Goal: Transaction & Acquisition: Purchase product/service

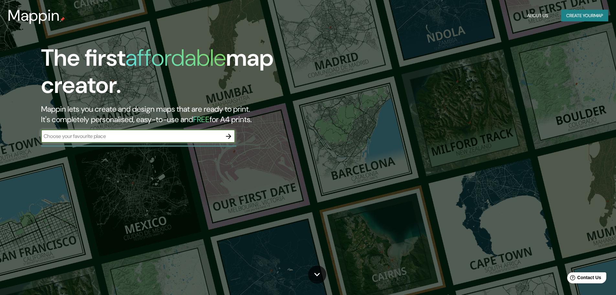
click at [136, 138] on input "text" at bounding box center [131, 135] width 181 height 7
type input "calassanç [PERSON_NAME] 130 sabadell"
click at [124, 135] on input "calassanç [PERSON_NAME] 130 sabadell" at bounding box center [131, 135] width 181 height 7
click at [230, 135] on icon "button" at bounding box center [228, 136] width 5 height 5
click at [232, 139] on button "button" at bounding box center [228, 136] width 13 height 13
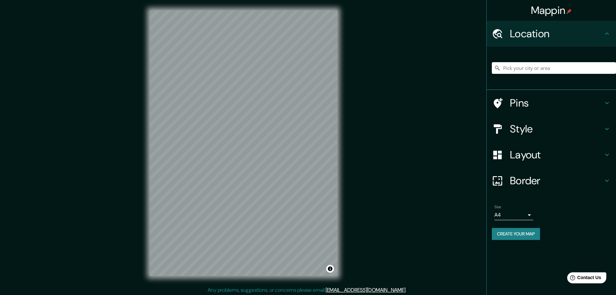
click at [605, 30] on icon at bounding box center [607, 34] width 8 height 8
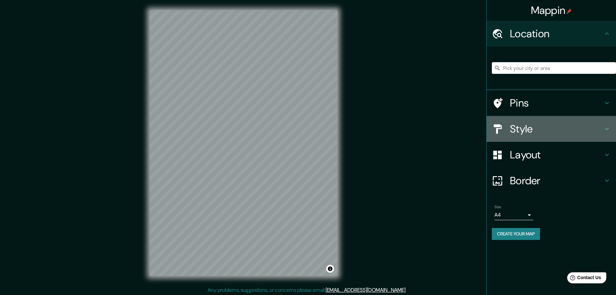
click at [591, 125] on h4 "Style" at bounding box center [556, 128] width 93 height 13
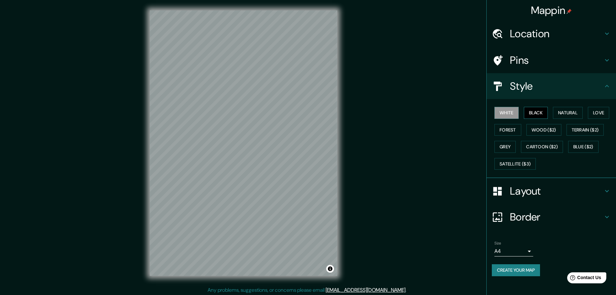
click at [527, 109] on button "Black" at bounding box center [536, 113] width 24 height 12
click at [564, 114] on button "Natural" at bounding box center [568, 113] width 30 height 12
click at [546, 124] on button "Wood ($2)" at bounding box center [544, 130] width 35 height 12
click at [512, 130] on button "Forest" at bounding box center [508, 130] width 27 height 12
click at [600, 113] on button "Love" at bounding box center [598, 113] width 21 height 12
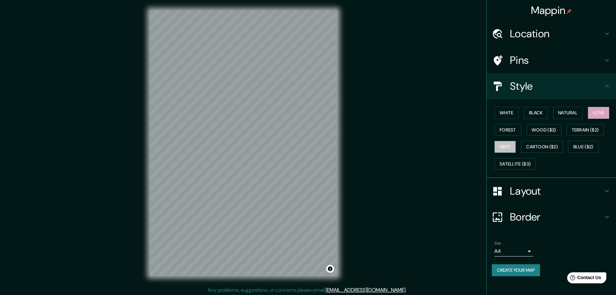
click at [511, 143] on button "Grey" at bounding box center [505, 147] width 21 height 12
click at [514, 162] on button "Satellite ($3)" at bounding box center [515, 164] width 41 height 12
click at [510, 112] on button "White" at bounding box center [507, 113] width 24 height 12
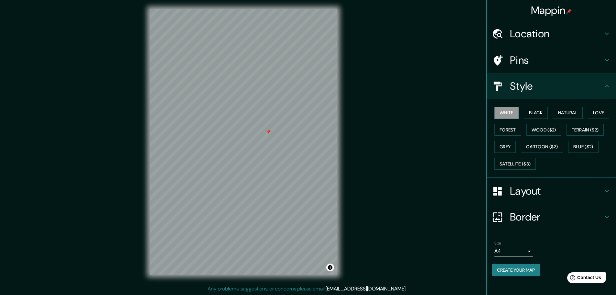
scroll to position [2, 0]
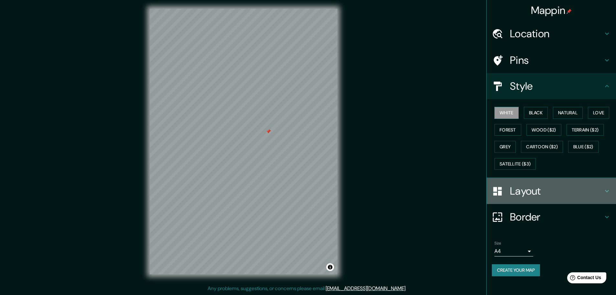
click at [536, 192] on h4 "Layout" at bounding box center [556, 190] width 93 height 13
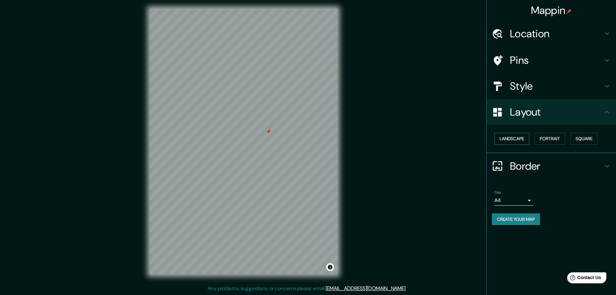
click at [518, 139] on button "Landscape" at bounding box center [512, 139] width 35 height 12
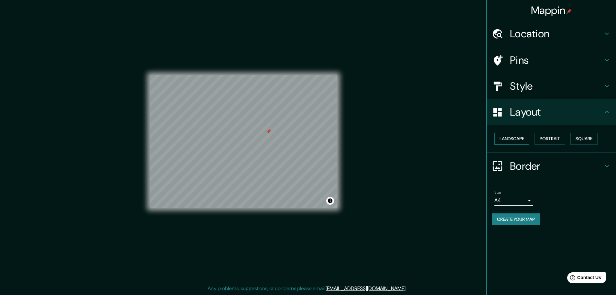
click at [518, 139] on button "Landscape" at bounding box center [512, 139] width 35 height 12
click at [545, 138] on button "Portrait" at bounding box center [550, 139] width 31 height 12
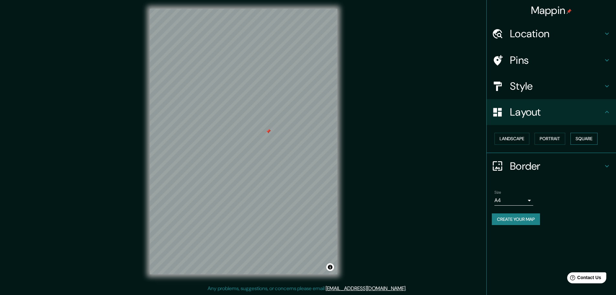
click at [583, 136] on button "Square" at bounding box center [584, 139] width 27 height 12
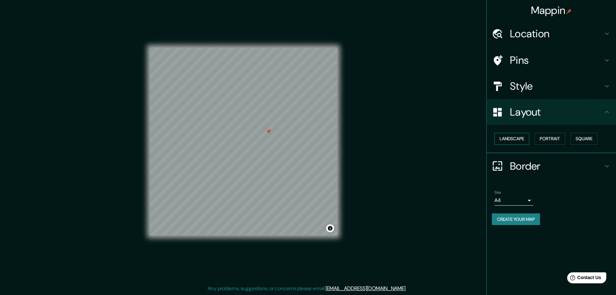
click at [527, 142] on button "Landscape" at bounding box center [512, 139] width 35 height 12
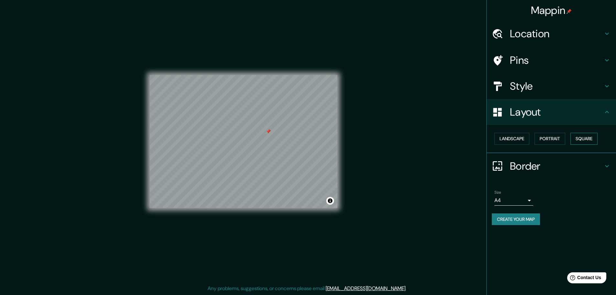
click at [580, 141] on button "Square" at bounding box center [584, 139] width 27 height 12
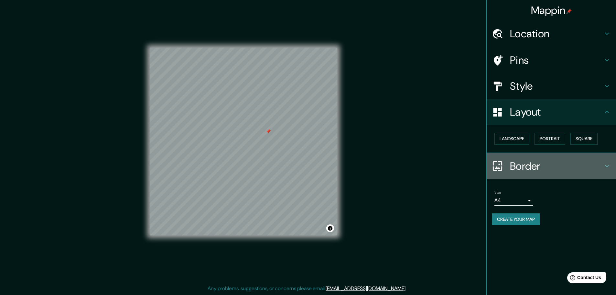
click at [532, 169] on h4 "Border" at bounding box center [556, 165] width 93 height 13
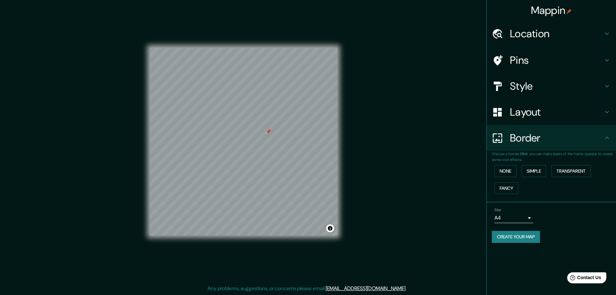
click at [548, 148] on div "Border" at bounding box center [551, 138] width 129 height 26
click at [525, 62] on h4 "Pins" at bounding box center [556, 60] width 93 height 13
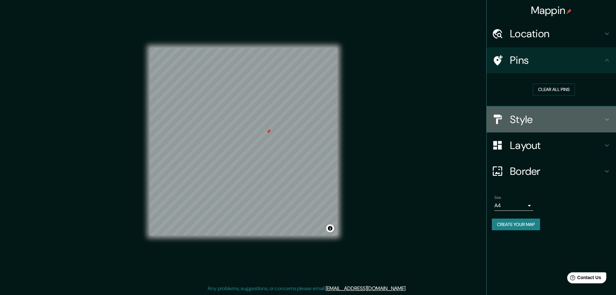
click at [536, 119] on h4 "Style" at bounding box center [556, 119] width 93 height 13
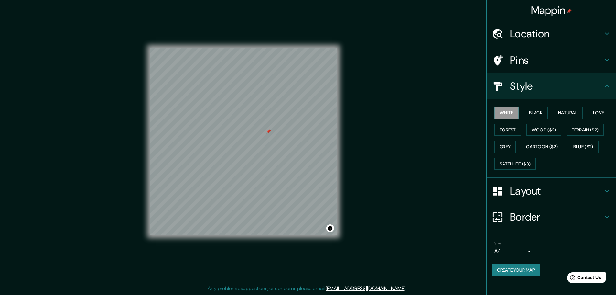
click at [545, 90] on h4 "Style" at bounding box center [556, 86] width 93 height 13
click at [547, 27] on h4 "Location" at bounding box center [556, 33] width 93 height 13
